Goal: Task Accomplishment & Management: Use online tool/utility

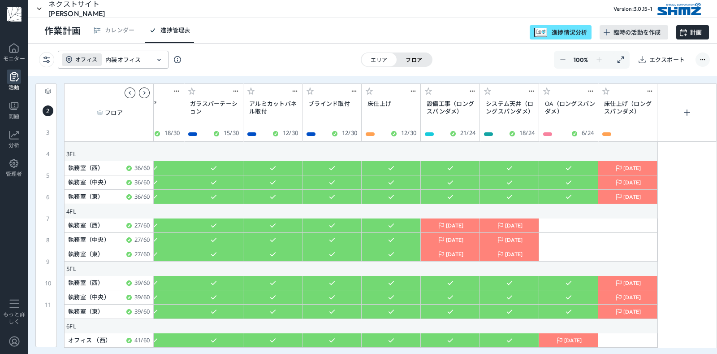
scroll to position [0, 3052]
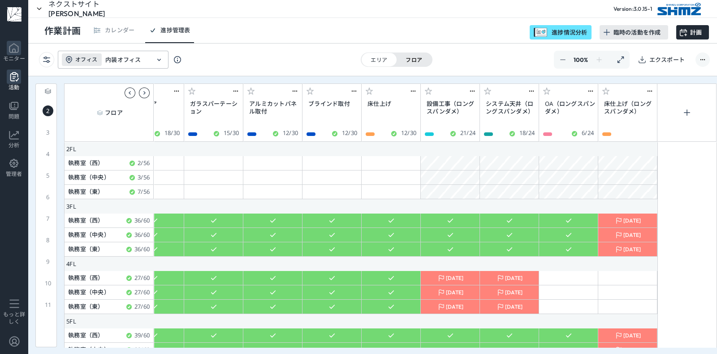
click at [16, 46] on icon at bounding box center [14, 48] width 14 height 14
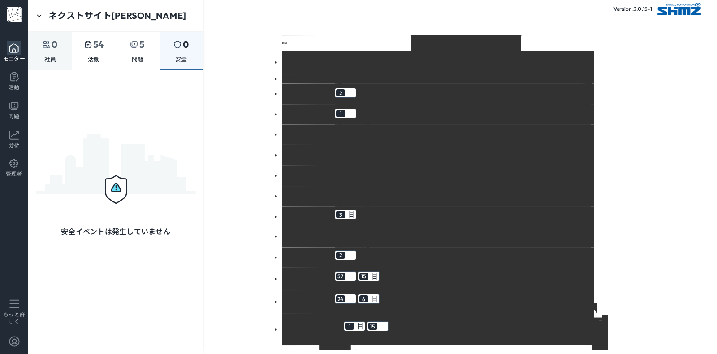
click at [48, 52] on div "0 社員" at bounding box center [50, 51] width 44 height 38
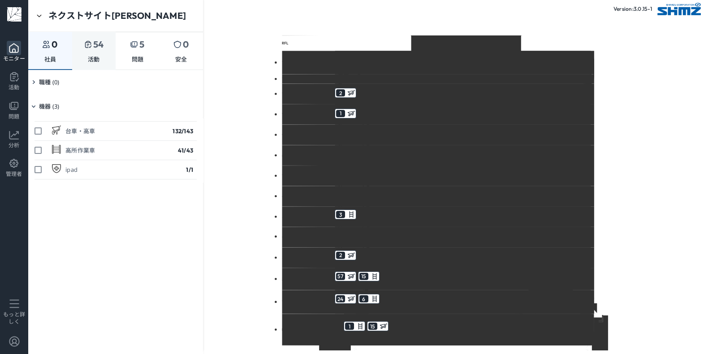
click at [99, 43] on p "54" at bounding box center [99, 45] width 13 height 12
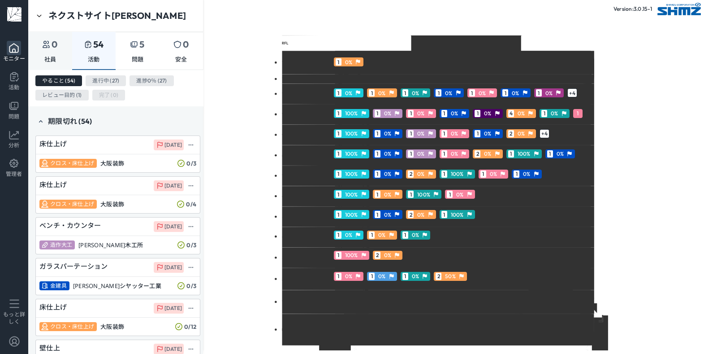
click at [37, 48] on div "0" at bounding box center [50, 45] width 44 height 12
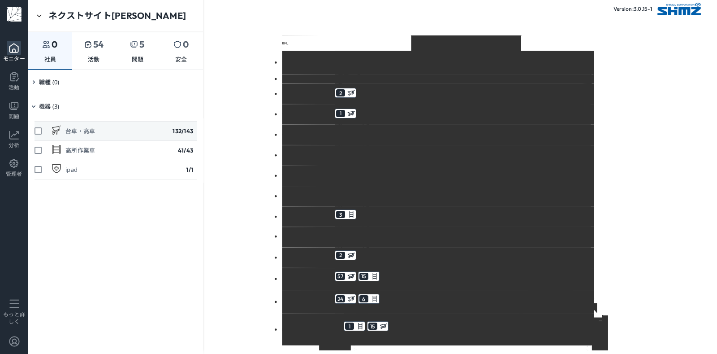
click at [88, 125] on div "台車・高車" at bounding box center [65, 130] width 61 height 15
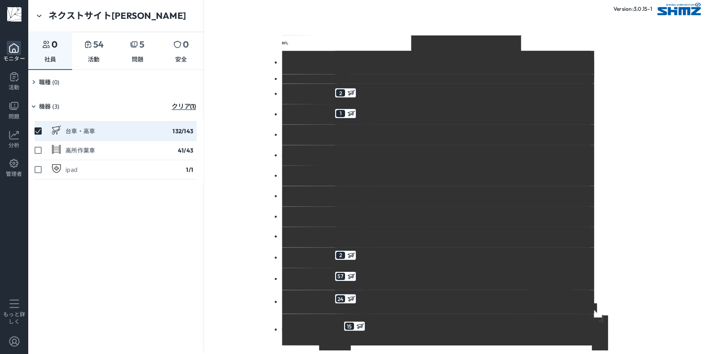
click at [95, 129] on div "台車・高車" at bounding box center [80, 131] width 30 height 8
checkbox input "false"
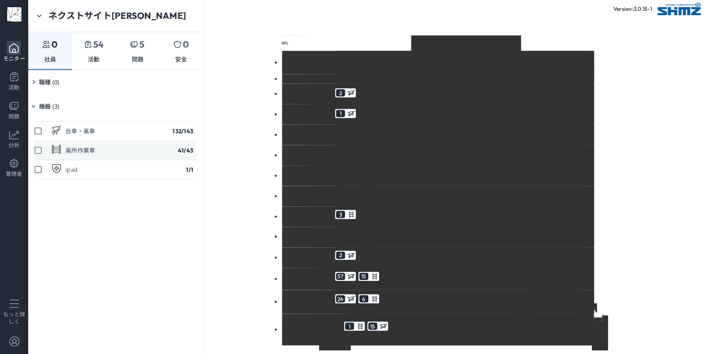
click at [102, 143] on div "高所作業車 41 /43" at bounding box center [116, 150] width 162 height 19
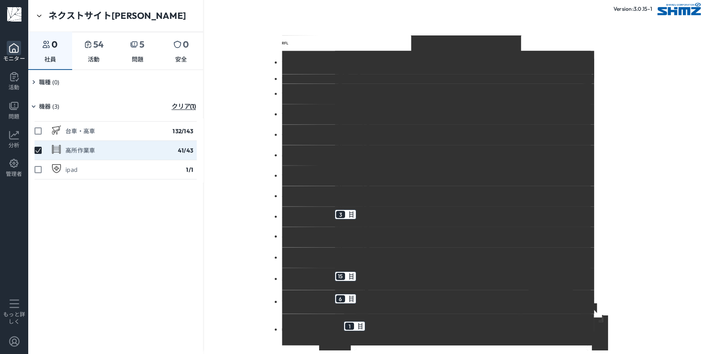
click at [102, 143] on div "高所作業車 41 /43" at bounding box center [116, 150] width 162 height 19
checkbox input "false"
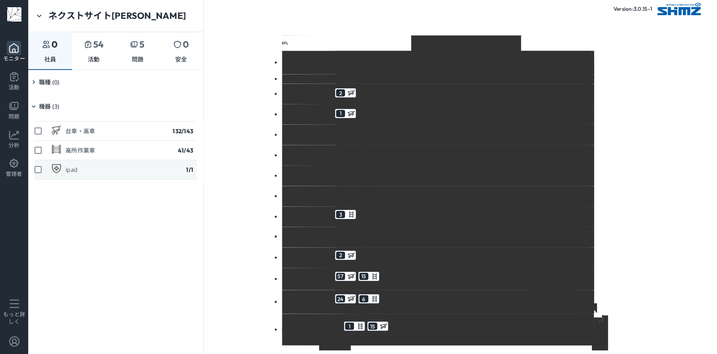
click at [122, 168] on div "ipad 1 /1" at bounding box center [116, 169] width 162 height 19
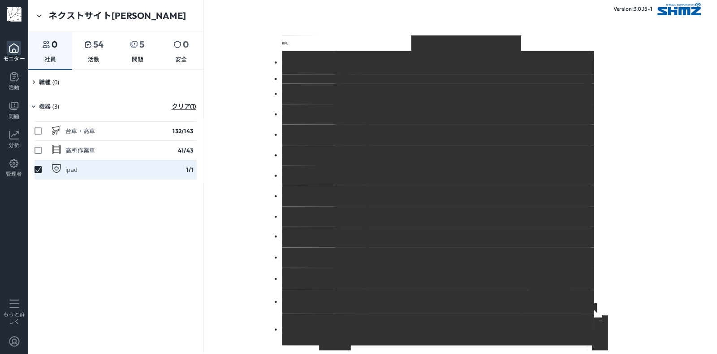
click at [122, 168] on div "ipad 1 /1" at bounding box center [116, 169] width 162 height 19
checkbox input "false"
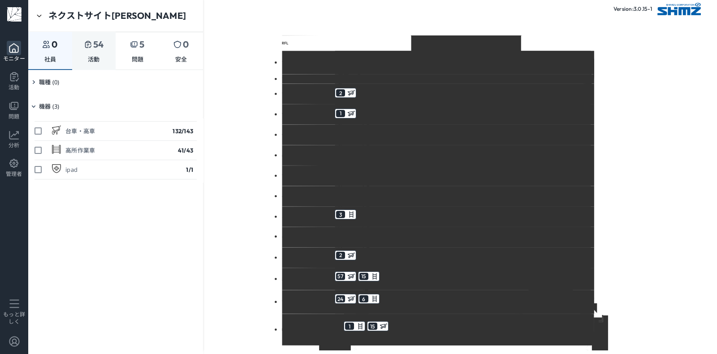
click at [96, 57] on p "活動" at bounding box center [94, 60] width 12 height 8
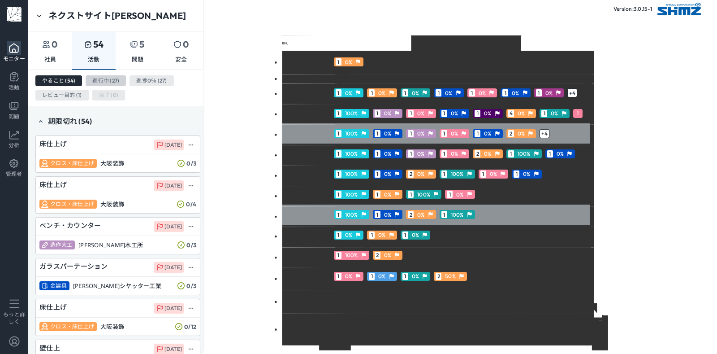
click at [95, 83] on button "進行中 (27)" at bounding box center [106, 80] width 40 height 11
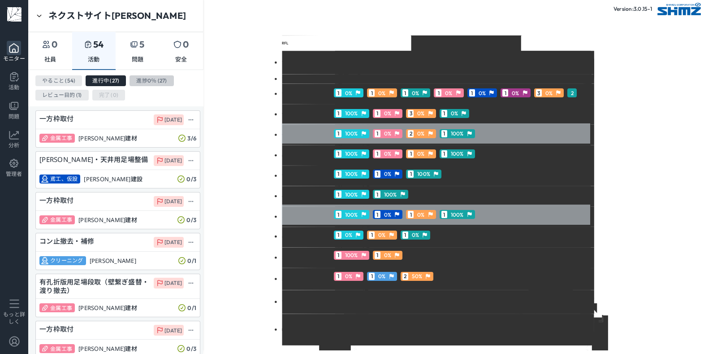
click at [157, 80] on button "進捗0％ (27)" at bounding box center [152, 80] width 44 height 11
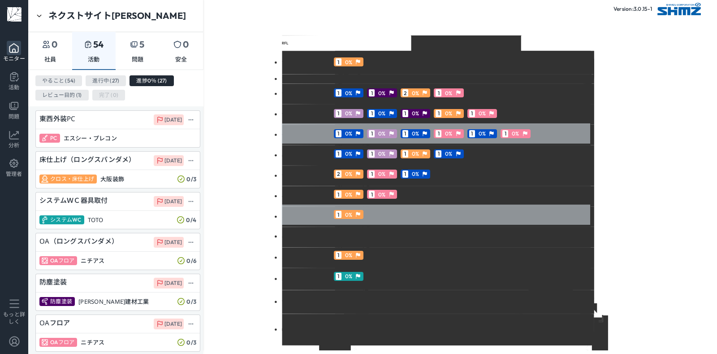
click at [71, 98] on button "レビュー目的 (1)" at bounding box center [61, 95] width 53 height 11
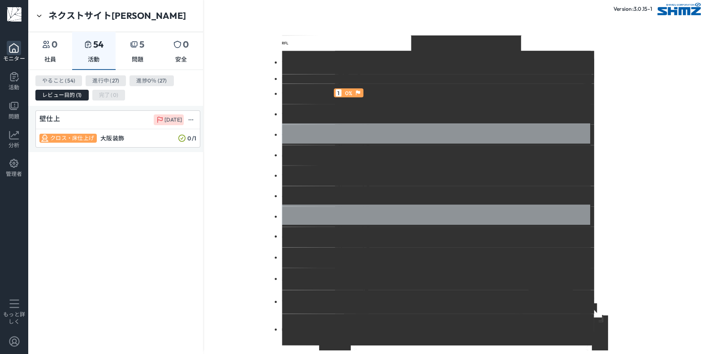
click at [64, 73] on div "やること (54) 進行中 (27) 進捗0％ (27) レビュー目的 (1) 完了 (0)" at bounding box center [115, 88] width 175 height 36
click at [67, 73] on div "やること (54) 進行中 (27) 進捗0％ (27) レビュー目的 (1) 完了 (0)" at bounding box center [115, 88] width 175 height 36
click at [75, 78] on button "やること (54)" at bounding box center [58, 80] width 47 height 11
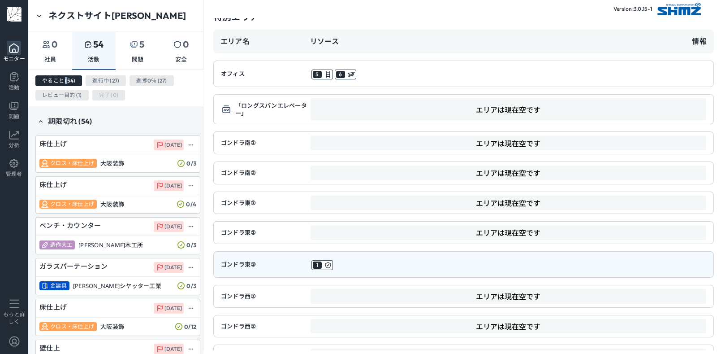
scroll to position [524, 0]
